Goal: Navigation & Orientation: Find specific page/section

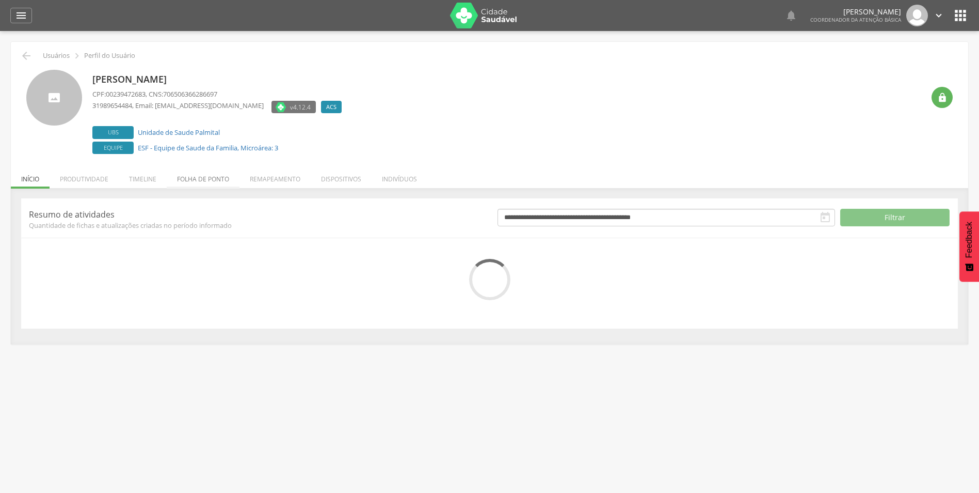
click at [206, 179] on li "Folha de ponto" at bounding box center [203, 176] width 73 height 24
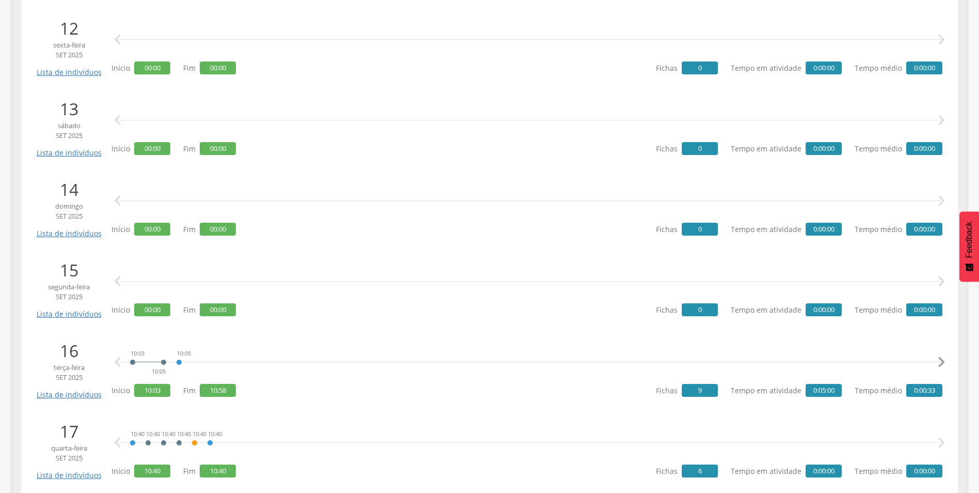
scroll to position [1136, 0]
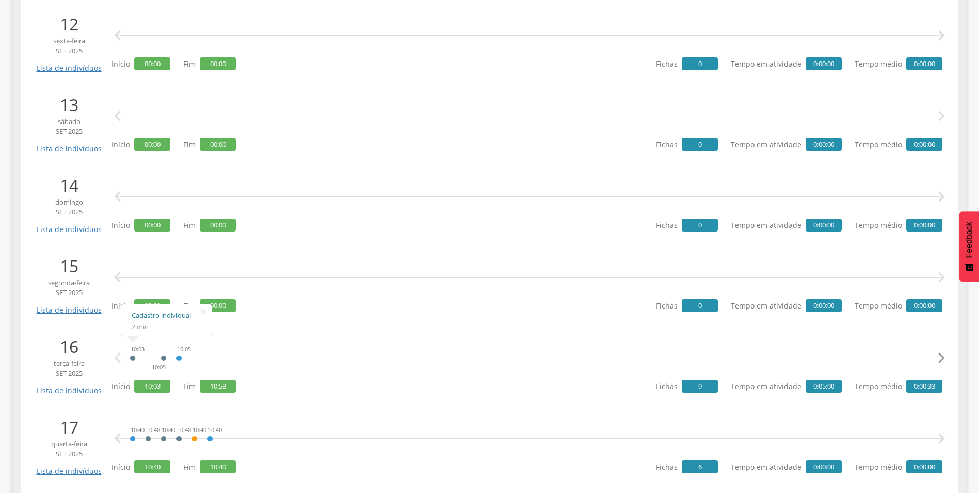
click at [176, 314] on link "Cadastro individual" at bounding box center [167, 315] width 70 height 13
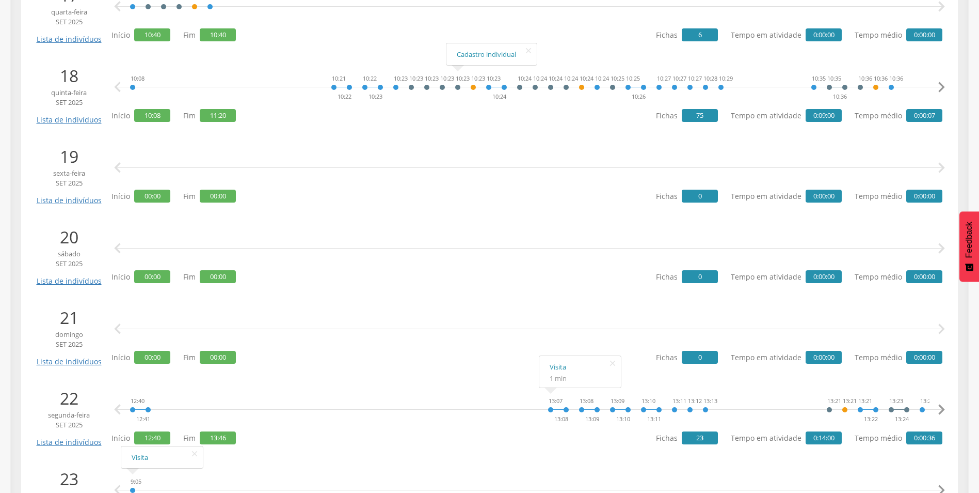
scroll to position [1425, 0]
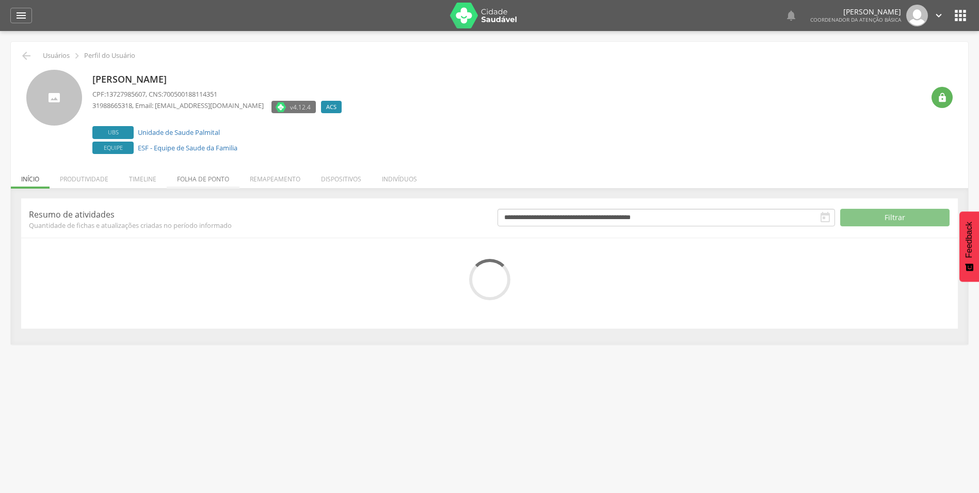
click at [215, 176] on li "Folha de ponto" at bounding box center [203, 176] width 73 height 24
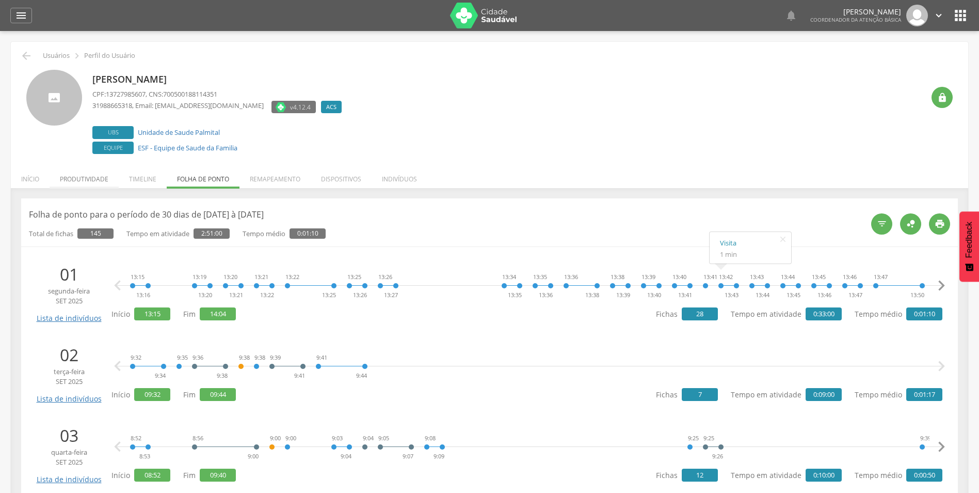
click at [89, 178] on li "Produtividade" at bounding box center [84, 176] width 69 height 24
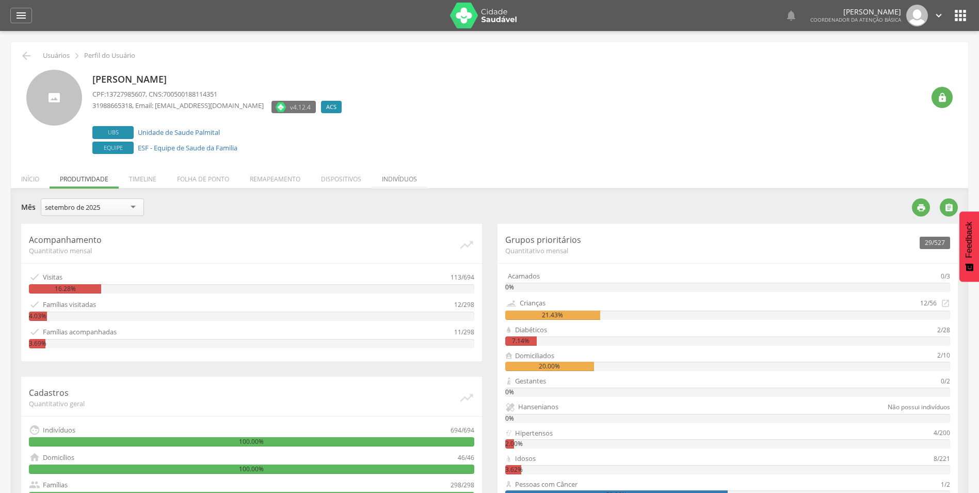
click at [411, 175] on li "Indivíduos" at bounding box center [400, 176] width 56 height 24
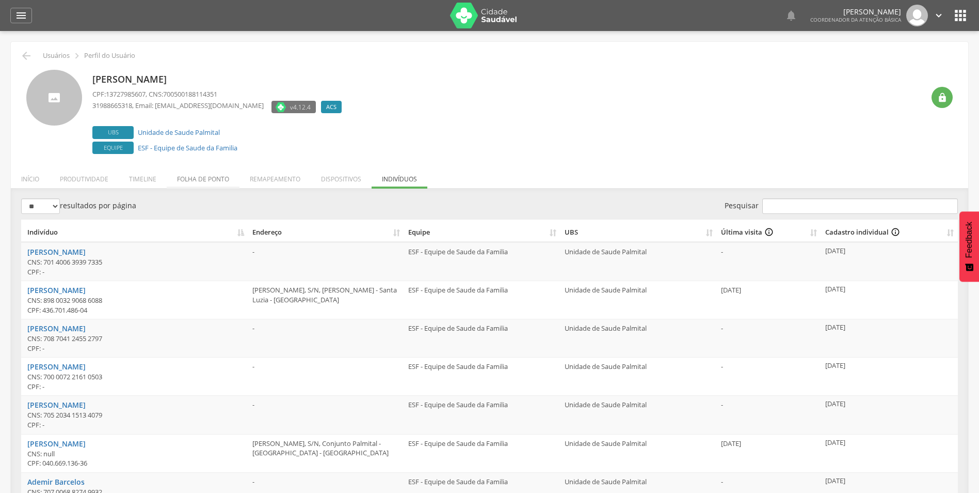
click at [196, 176] on li "Folha de ponto" at bounding box center [203, 176] width 73 height 24
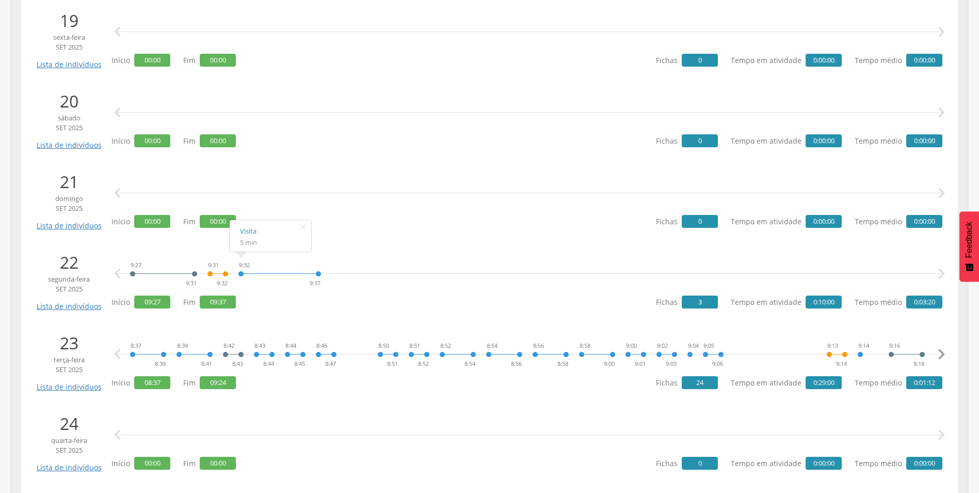
scroll to position [1704, 0]
click at [943, 354] on icon "" at bounding box center [941, 353] width 21 height 21
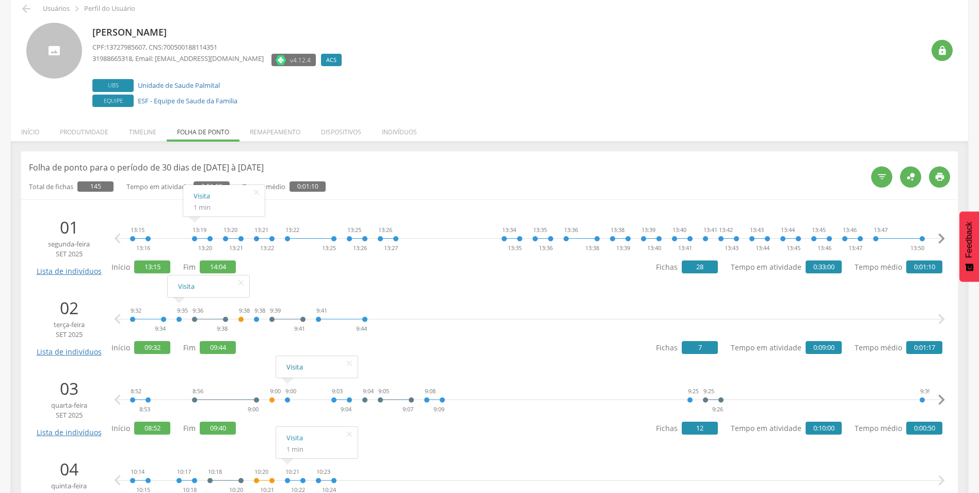
scroll to position [0, 0]
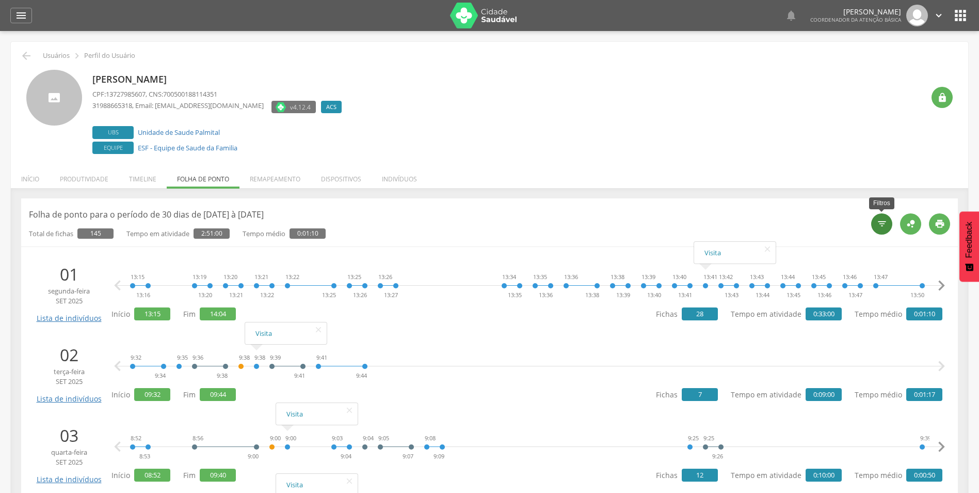
click at [880, 216] on div "" at bounding box center [882, 223] width 21 height 21
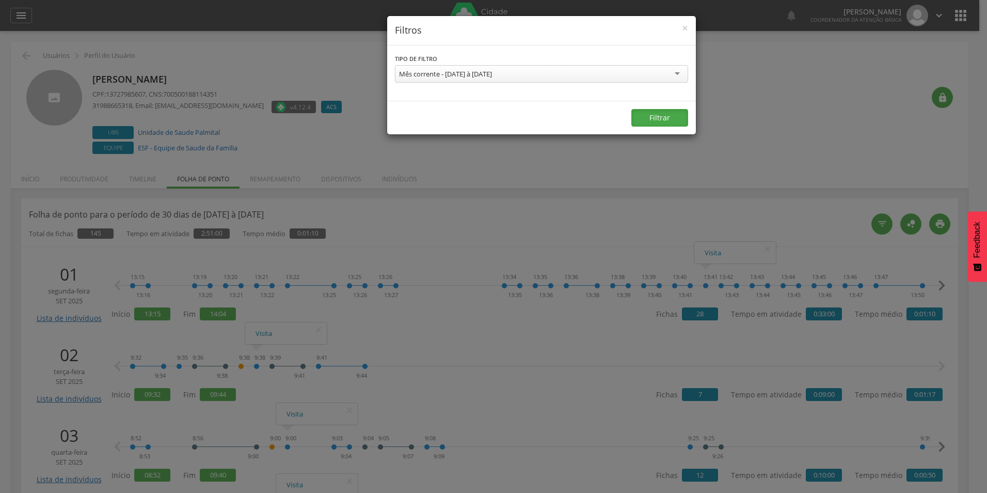
click at [666, 115] on button "Filtrar" at bounding box center [659, 118] width 57 height 18
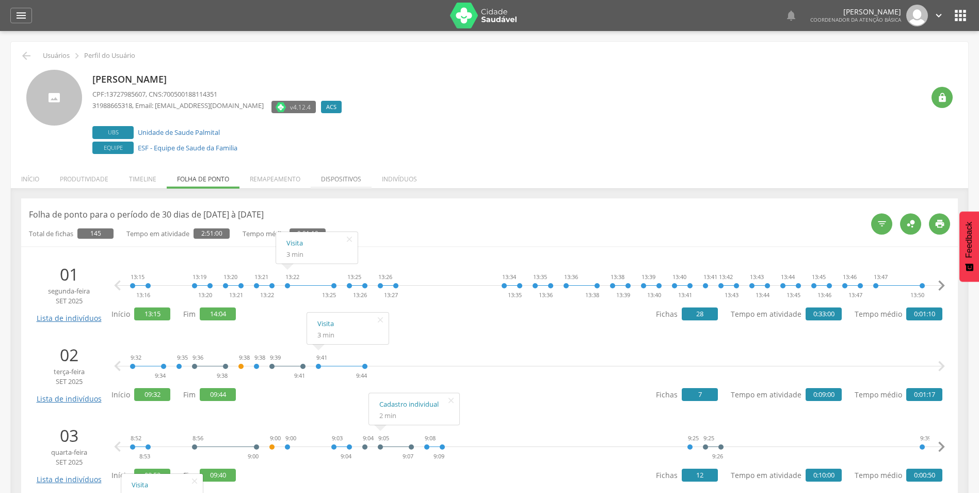
click at [330, 175] on li "Dispositivos" at bounding box center [341, 176] width 61 height 24
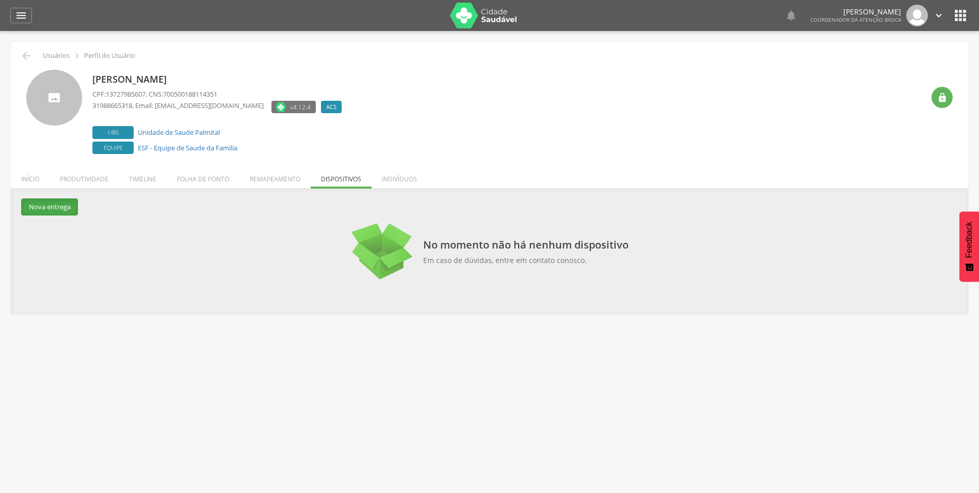
click at [57, 207] on button "Nova entrega" at bounding box center [49, 206] width 57 height 17
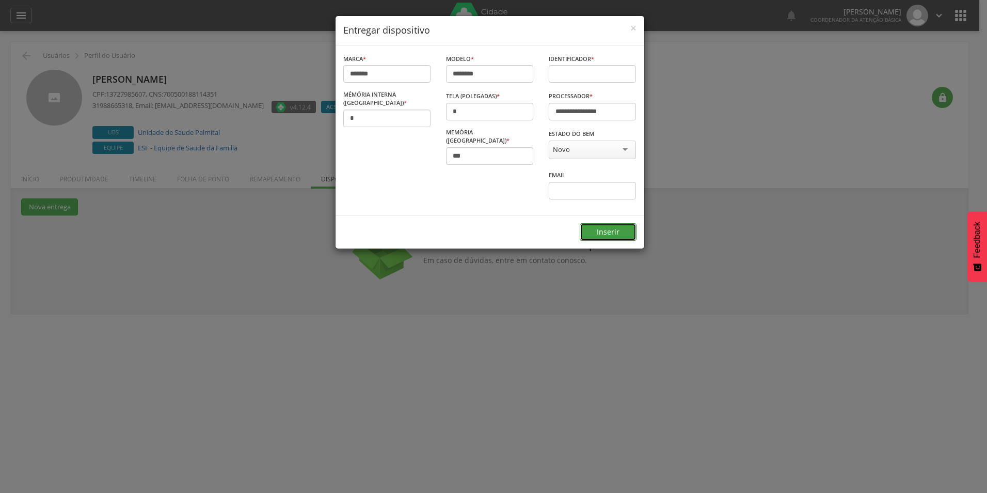
click at [614, 223] on button "Inserir" at bounding box center [608, 232] width 57 height 18
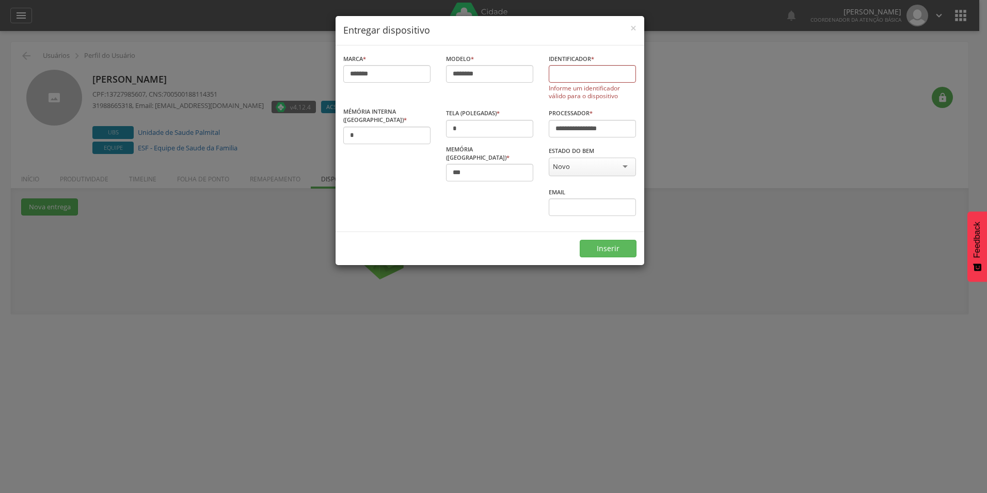
click at [847, 227] on div "**********" at bounding box center [493, 246] width 987 height 493
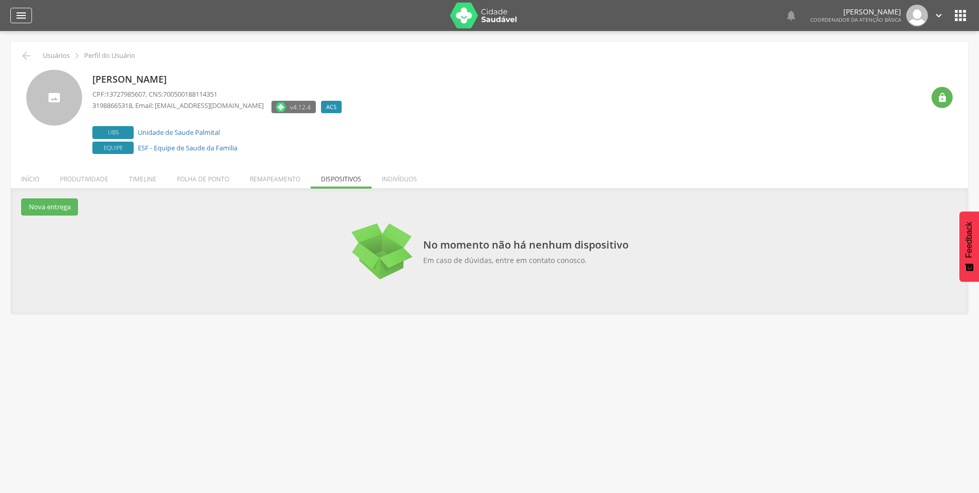
click at [18, 14] on icon "" at bounding box center [21, 15] width 12 height 12
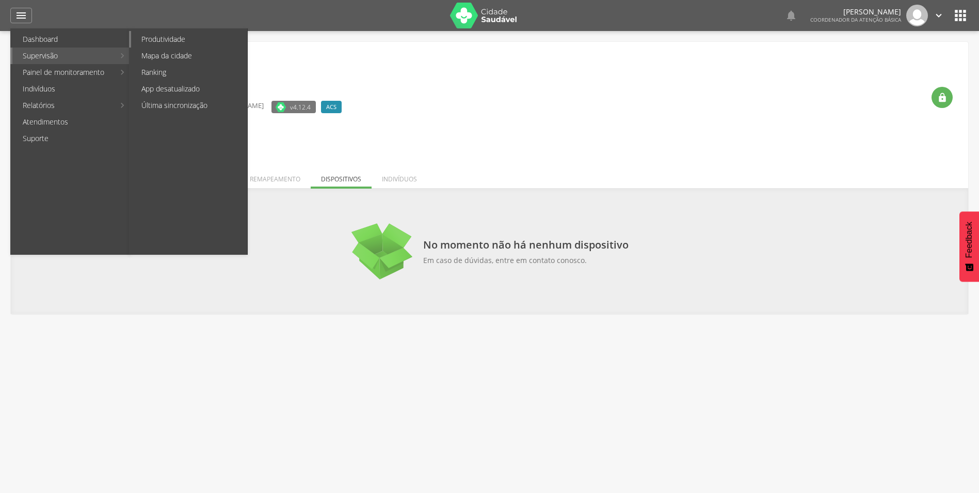
click at [164, 41] on link "Produtividade" at bounding box center [189, 39] width 116 height 17
type input "**********"
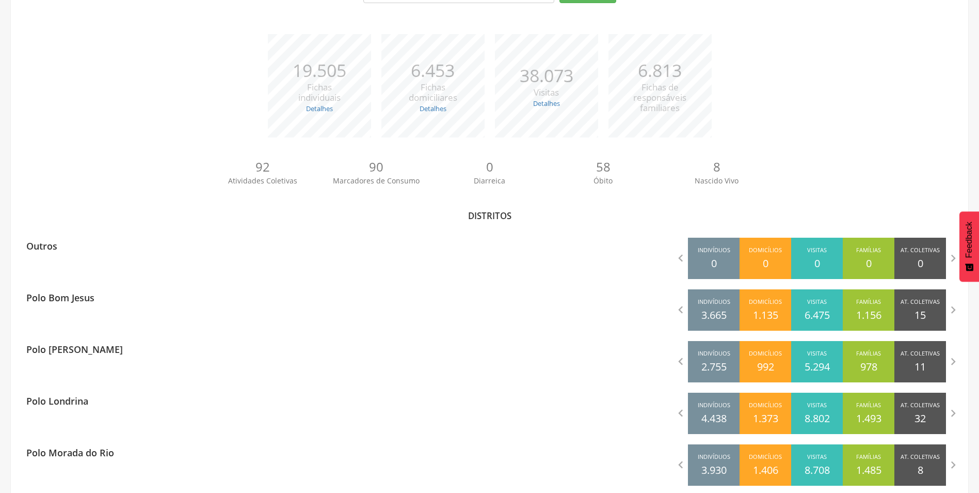
scroll to position [207, 0]
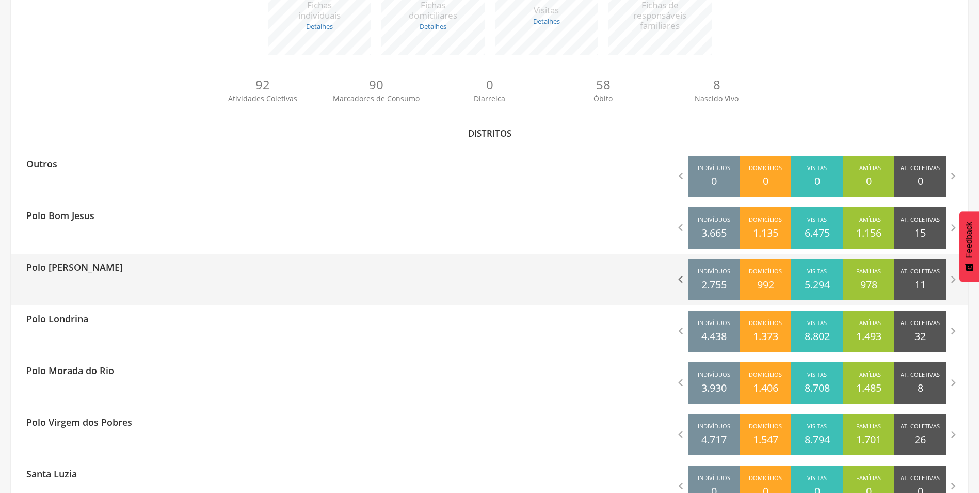
click at [679, 280] on icon "" at bounding box center [681, 279] width 14 height 14
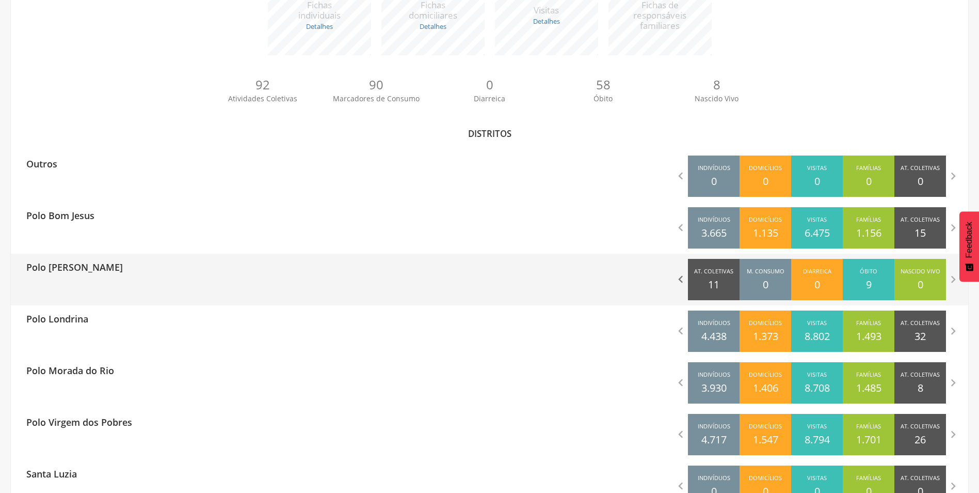
click at [679, 280] on icon "" at bounding box center [681, 279] width 14 height 14
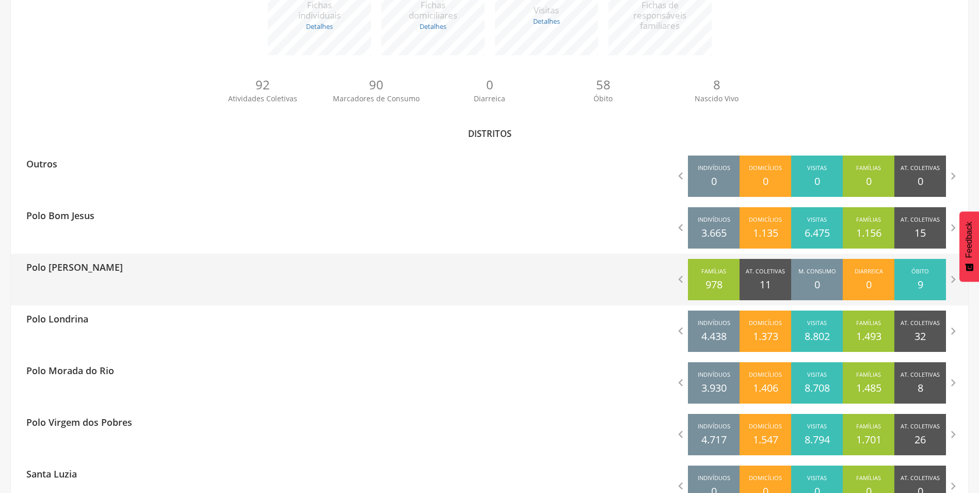
click at [716, 290] on p "978" at bounding box center [714, 284] width 17 height 15
click at [718, 278] on p "978" at bounding box center [714, 284] width 17 height 15
click at [61, 266] on p "Polo Celso Diana" at bounding box center [74, 264] width 97 height 21
type input "**********"
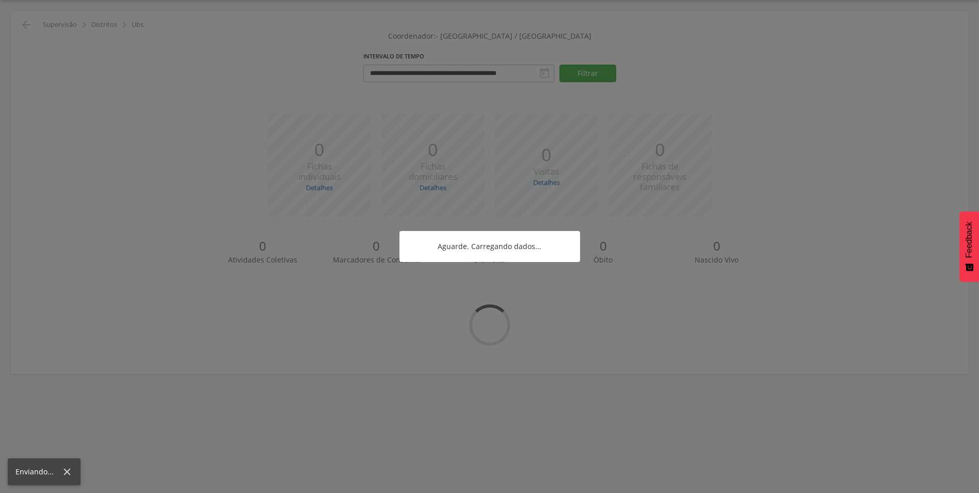
scroll to position [102, 0]
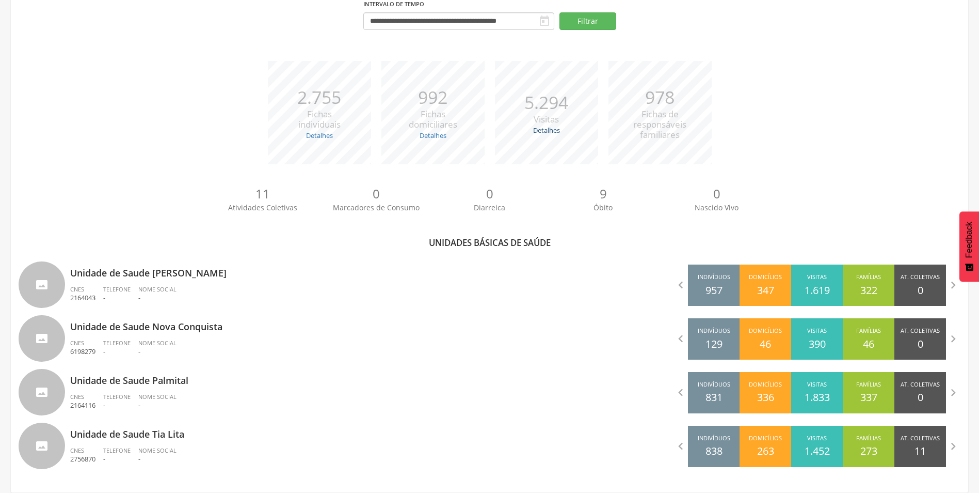
click at [547, 128] on link "Detalhes" at bounding box center [546, 129] width 27 height 9
click at [437, 137] on link "Detalhes" at bounding box center [433, 135] width 27 height 9
click at [317, 134] on link "Detalhes" at bounding box center [319, 135] width 27 height 9
click at [664, 131] on span "Fichas de responsáveis familiares" at bounding box center [660, 124] width 53 height 33
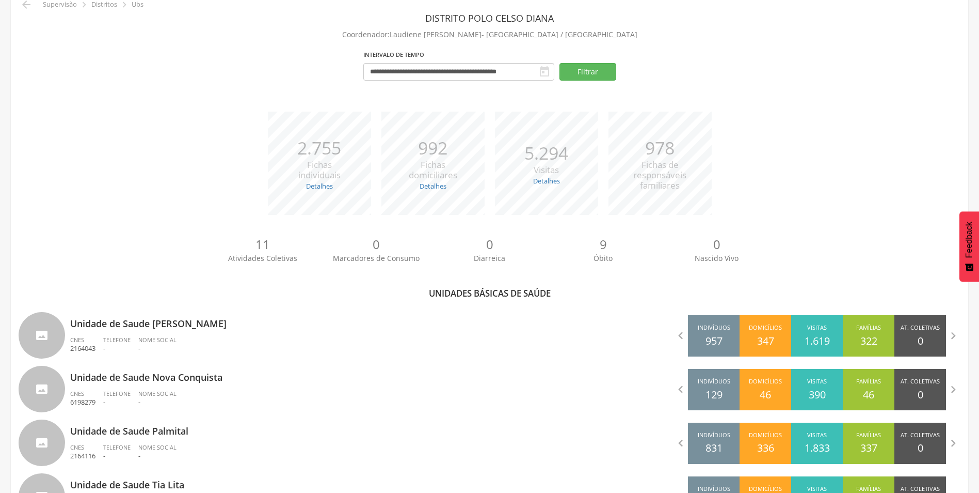
scroll to position [0, 0]
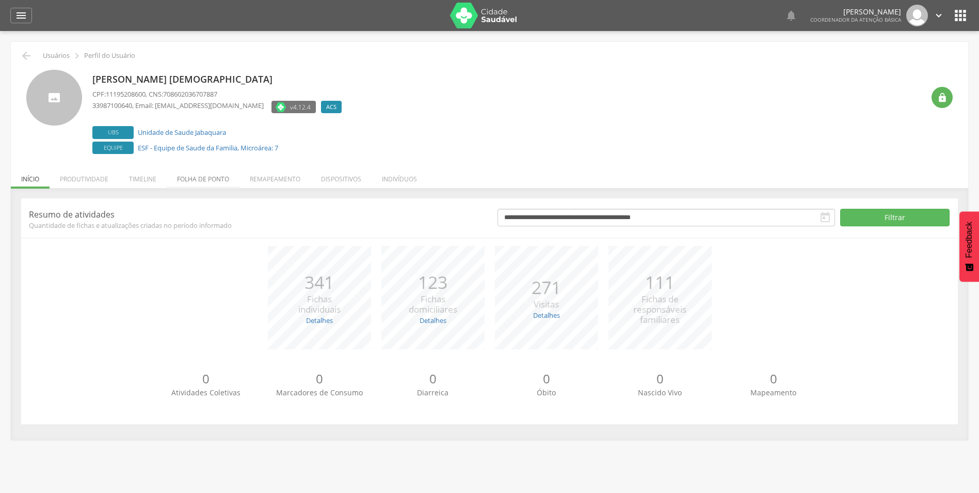
click at [203, 179] on li "Folha de ponto" at bounding box center [203, 176] width 73 height 24
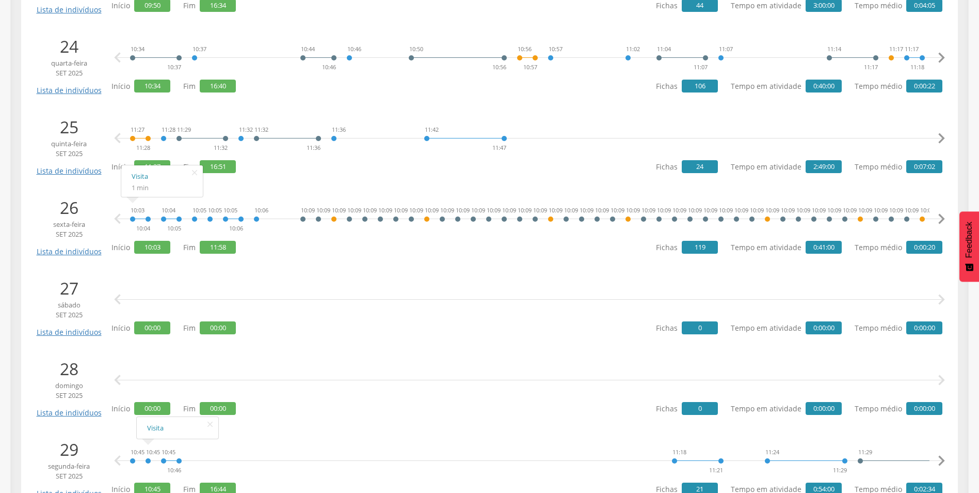
scroll to position [1993, 0]
